Goal: Use online tool/utility: Utilize a website feature to perform a specific function

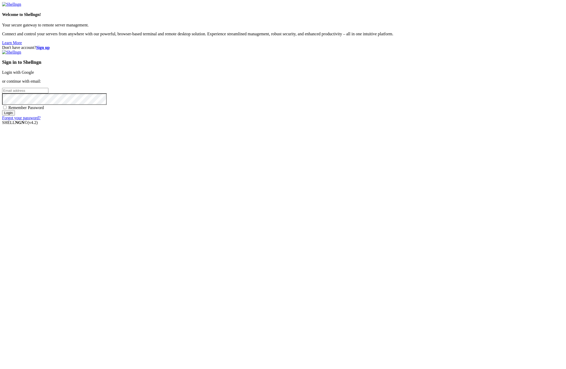
click at [48, 93] on input "email" at bounding box center [25, 90] width 46 height 5
type input "[PERSON_NAME][EMAIL_ADDRESS][PERSON_NAME][DOMAIN_NAME]"
click at [2, 110] on input "Login" at bounding box center [8, 112] width 13 height 5
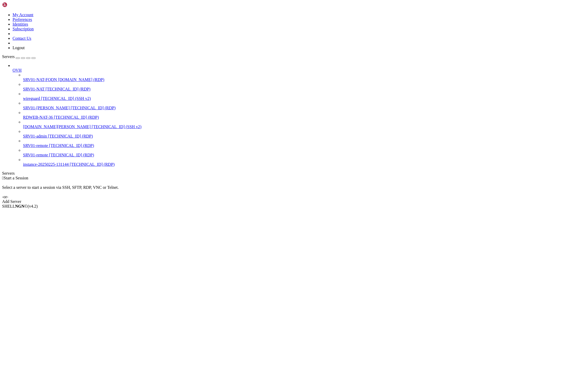
click at [33, 87] on span "SRV01-NAT" at bounding box center [33, 89] width 21 height 4
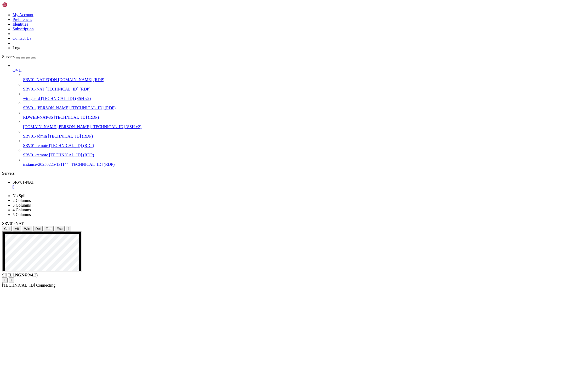
drag, startPoint x: 60, startPoint y: 16, endPoint x: 82, endPoint y: 37, distance: 30.3
click at [33, 58] on icon "button" at bounding box center [33, 58] width 0 height 0
